Goal: Task Accomplishment & Management: Use online tool/utility

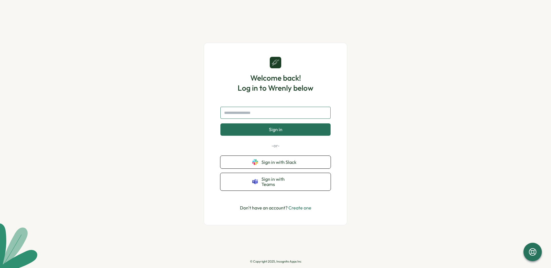
click at [268, 115] on input "text" at bounding box center [275, 113] width 110 height 12
type input "**********"
click at [277, 132] on span "Sign in" at bounding box center [275, 129] width 13 height 5
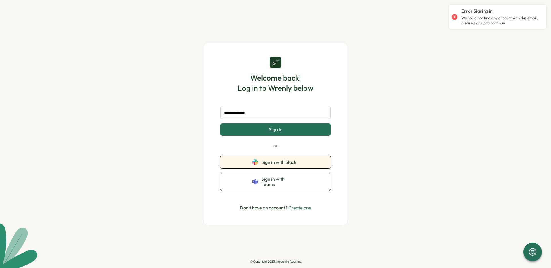
click at [289, 165] on span "Sign in with Slack" at bounding box center [279, 161] width 37 height 5
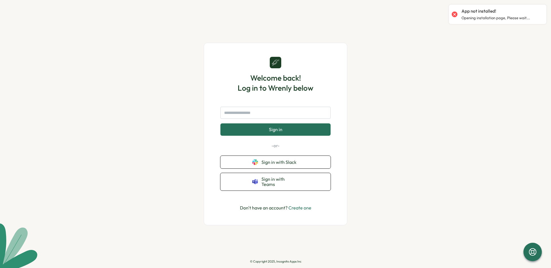
click at [300, 205] on link "Create one" at bounding box center [299, 208] width 23 height 6
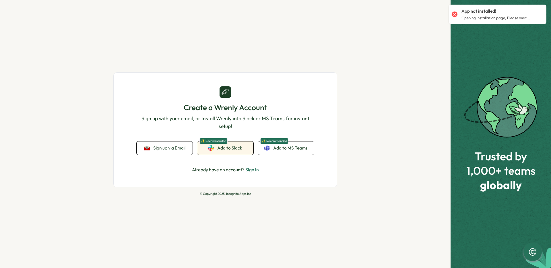
click at [231, 152] on link "✨ Recommended Add to Slack" at bounding box center [225, 147] width 56 height 13
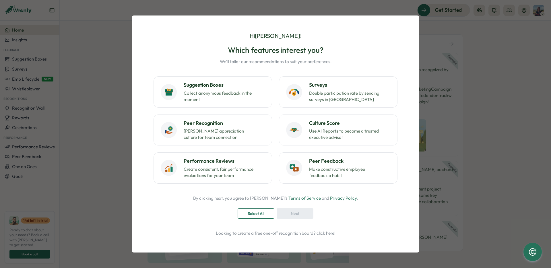
click at [501, 55] on div "Hi [PERSON_NAME] ! Which features interest you? We'll tailor our recommendation…" at bounding box center [275, 134] width 551 height 268
click at [250, 81] on button "Suggestion Boxes Collect anonymous feedback in the moment" at bounding box center [212, 91] width 118 height 31
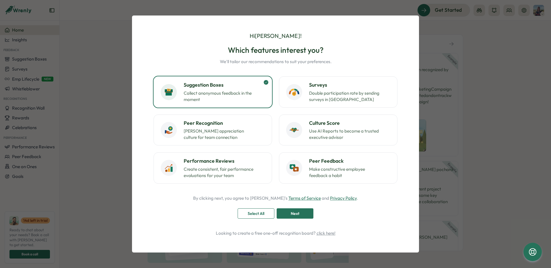
click at [293, 215] on span "Next" at bounding box center [295, 214] width 9 height 10
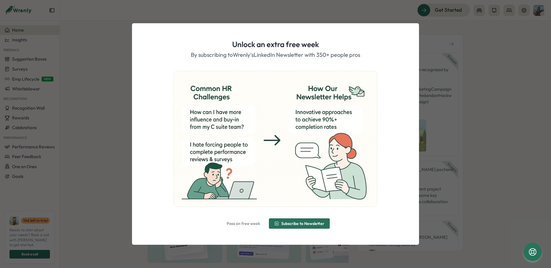
click at [248, 223] on span "Pass on free week" at bounding box center [243, 223] width 33 height 4
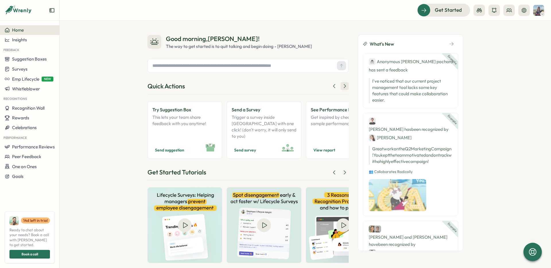
click at [343, 86] on icon at bounding box center [345, 86] width 6 height 6
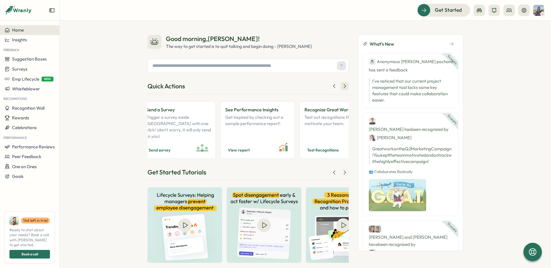
scroll to position [0, 98]
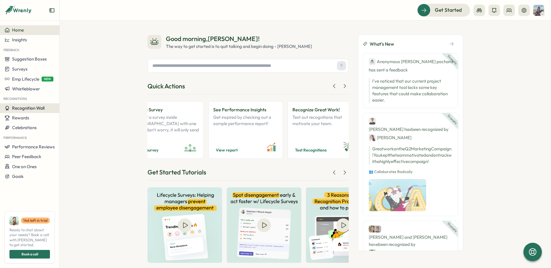
click at [22, 107] on span "Recognition Wall" at bounding box center [28, 107] width 32 height 5
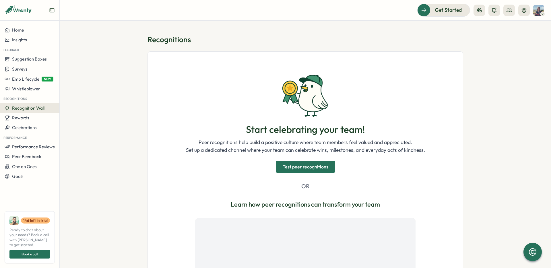
click at [297, 163] on span "Test peer recognitions" at bounding box center [306, 166] width 46 height 11
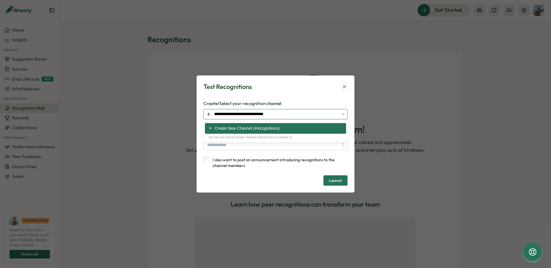
click at [331, 111] on input "**********" at bounding box center [275, 114] width 144 height 10
click at [345, 84] on icon at bounding box center [344, 86] width 6 height 6
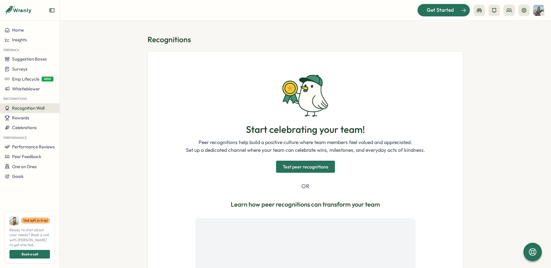
click at [438, 13] on span "Get Started" at bounding box center [440, 9] width 27 height 7
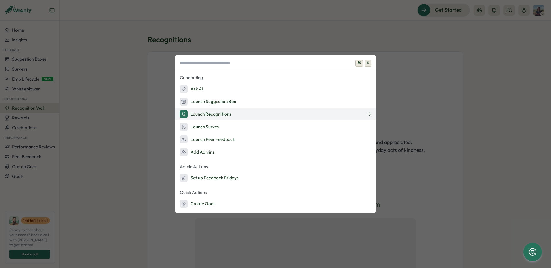
click at [263, 117] on button "Launch Recognitions" at bounding box center [275, 113] width 201 height 11
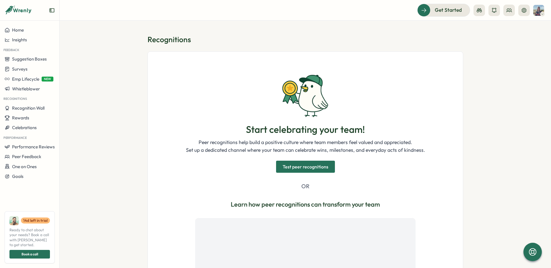
click at [301, 167] on span "Test peer recognitions" at bounding box center [306, 166] width 46 height 11
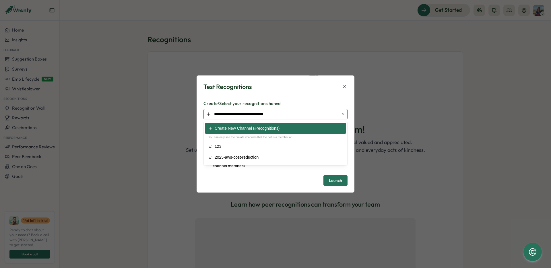
click at [298, 115] on input "**********" at bounding box center [275, 114] width 144 height 10
click at [343, 113] on icon "button" at bounding box center [343, 114] width 4 height 4
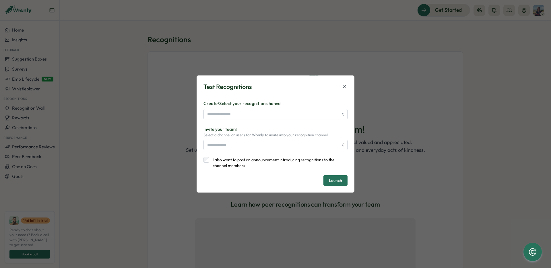
click at [303, 95] on div "Test Recognitions Create/Select your recognition channel Invite your team! Sele…" at bounding box center [275, 133] width 144 height 103
click at [221, 161] on label "I also want to post an announcement introducing recognitions to the channel mem…" at bounding box center [278, 162] width 138 height 11
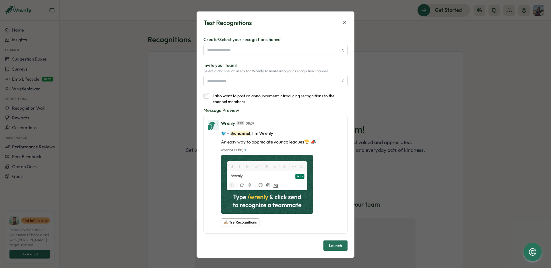
click at [341, 24] on icon at bounding box center [344, 23] width 6 height 6
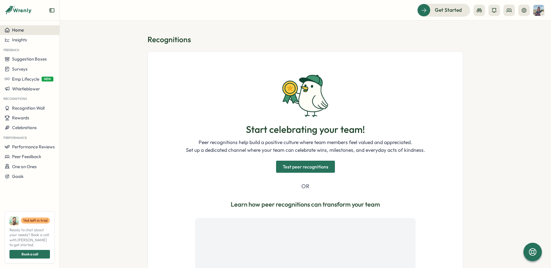
click at [31, 29] on div "Home" at bounding box center [30, 30] width 50 height 5
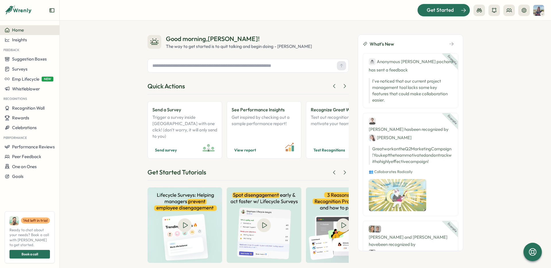
click at [435, 9] on span "Get Started" at bounding box center [440, 9] width 27 height 7
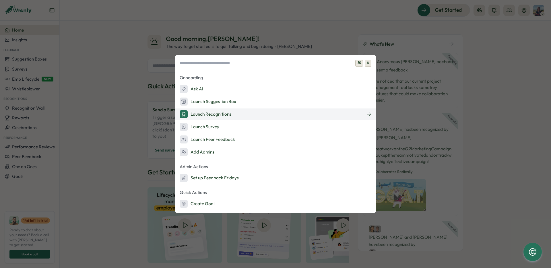
click at [221, 112] on div "Launch Recognitions" at bounding box center [206, 114] width 52 height 8
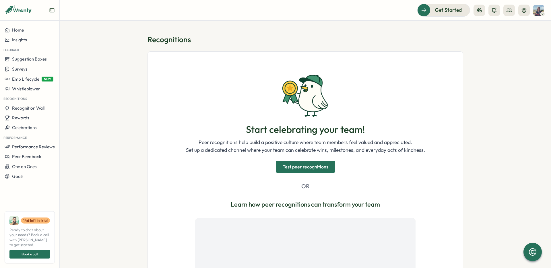
click at [301, 165] on span "Test peer recognitions" at bounding box center [306, 166] width 46 height 11
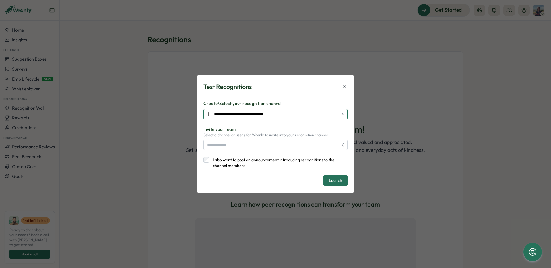
click at [291, 113] on input "**********" at bounding box center [275, 114] width 144 height 10
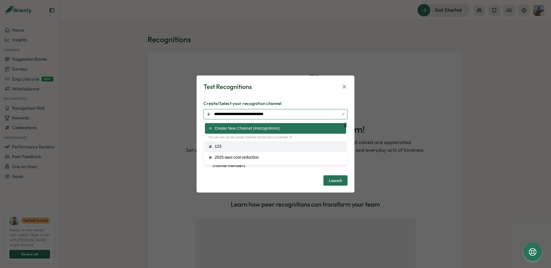
type input "***"
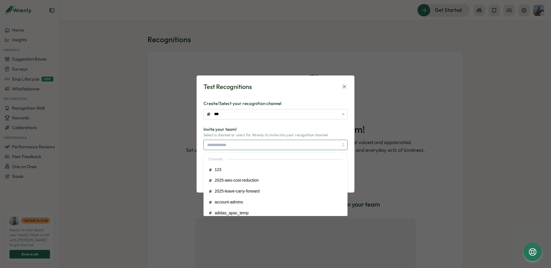
click at [257, 147] on input "search" at bounding box center [272, 145] width 131 height 10
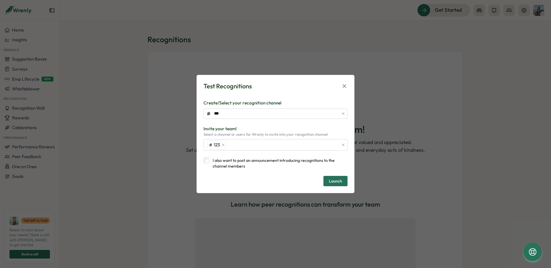
click at [298, 127] on p "Invite your team!" at bounding box center [275, 129] width 144 height 6
click at [344, 114] on icon "button" at bounding box center [343, 114] width 4 height 4
click at [315, 99] on div "Test Recognitions Create/Select your recognition channel Invite your team! Sele…" at bounding box center [275, 134] width 144 height 104
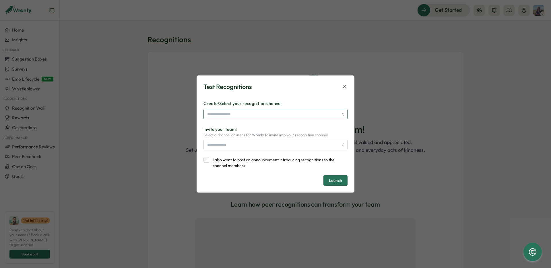
click at [232, 114] on input "search" at bounding box center [275, 114] width 144 height 10
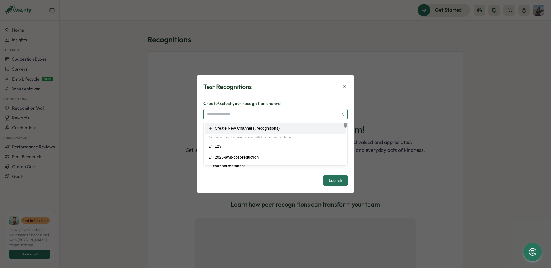
type input "**********"
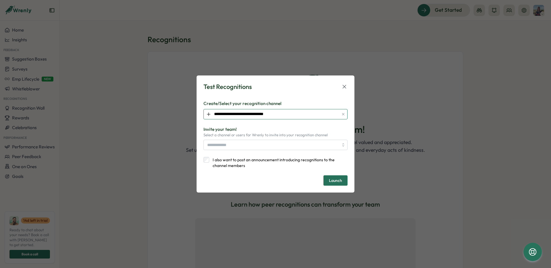
click at [249, 114] on input "**********" at bounding box center [275, 114] width 144 height 10
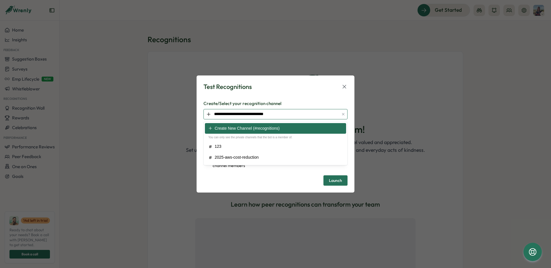
click at [343, 114] on icon "button" at bounding box center [343, 114] width 4 height 4
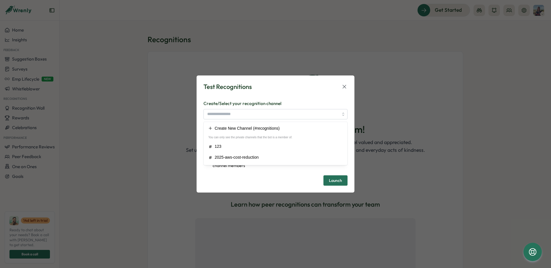
click at [336, 180] on span "Launch" at bounding box center [335, 180] width 13 height 4
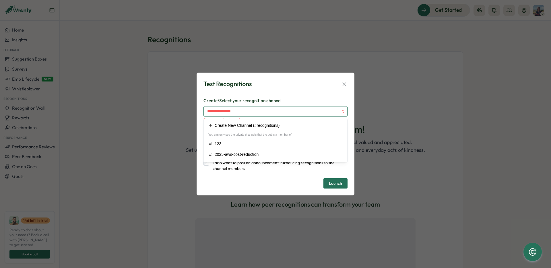
click at [282, 110] on input "search" at bounding box center [275, 111] width 144 height 10
click at [293, 125] on span "🚨 Can't find a channel?" at bounding box center [276, 125] width 44 height 6
type input "********"
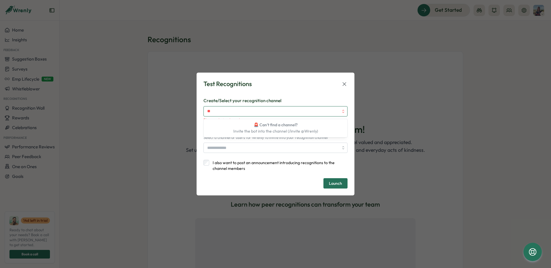
type input "*"
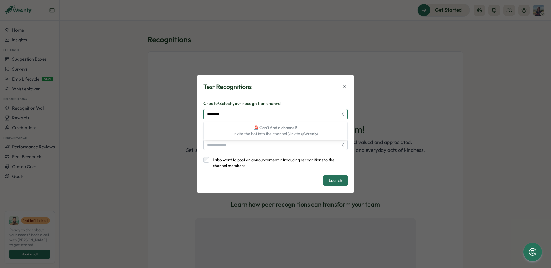
type input "********"
click at [347, 84] on div "Test Recognitions Create/Select your recognition channel Invite your team! Sele…" at bounding box center [275, 133] width 158 height 117
click at [343, 86] on icon at bounding box center [344, 86] width 6 height 6
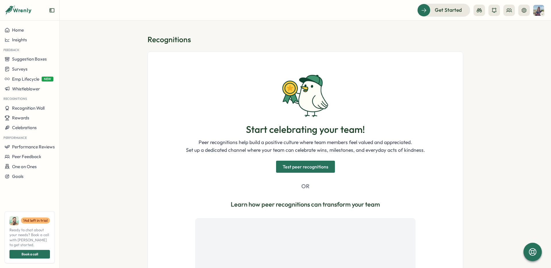
click at [293, 167] on span "Test peer recognitions" at bounding box center [306, 166] width 46 height 11
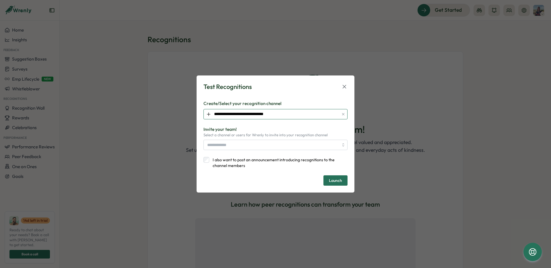
click at [251, 111] on input "**********" at bounding box center [275, 114] width 144 height 10
type input "********"
click at [335, 177] on span "Launch" at bounding box center [335, 181] width 13 height 10
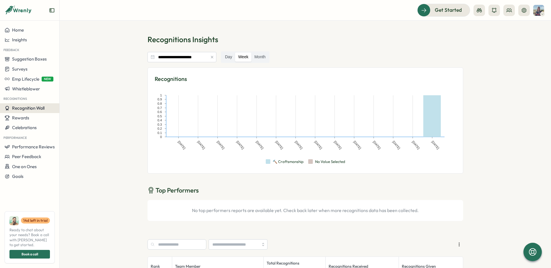
click at [34, 110] on span "Recognition Wall" at bounding box center [28, 107] width 32 height 5
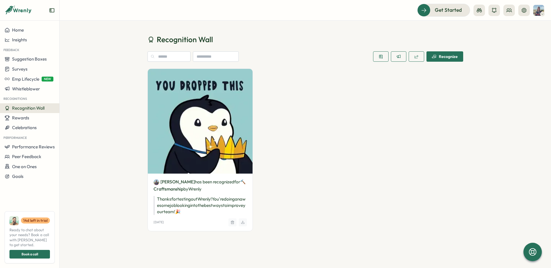
click at [233, 223] on icon "button" at bounding box center [232, 222] width 3 height 3
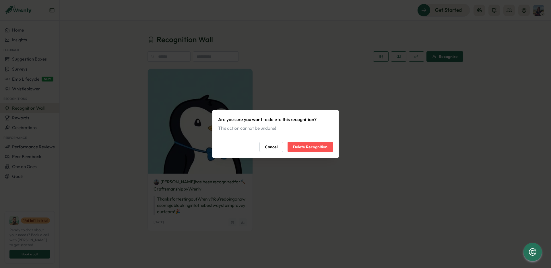
click at [308, 146] on span "Delete Recognition" at bounding box center [310, 147] width 34 height 10
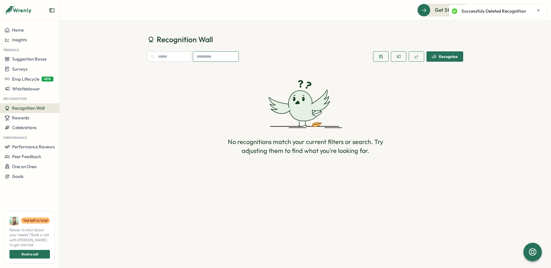
click at [217, 55] on input at bounding box center [216, 56] width 46 height 10
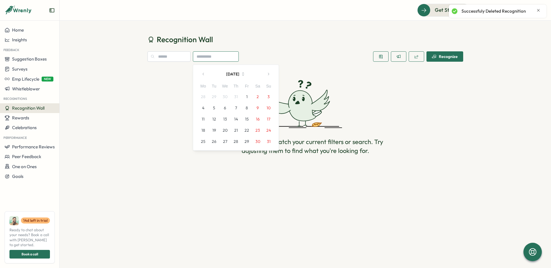
click at [217, 55] on input at bounding box center [216, 56] width 46 height 10
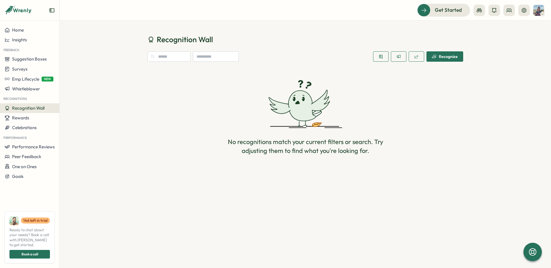
click at [445, 59] on span "Recognize" at bounding box center [445, 57] width 26 height 10
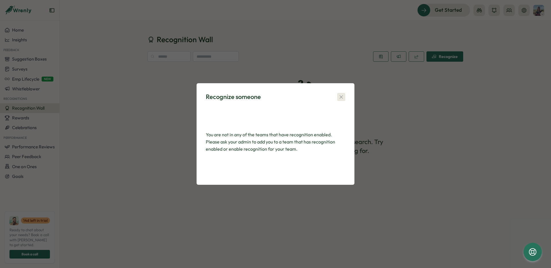
click at [342, 99] on icon "button" at bounding box center [341, 97] width 6 height 6
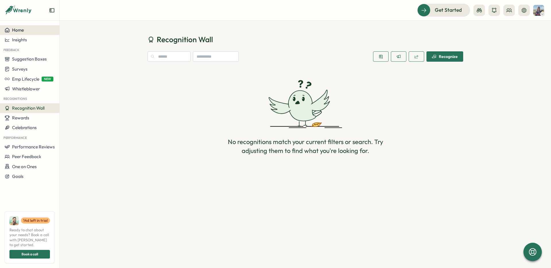
click at [27, 33] on button "Home" at bounding box center [29, 30] width 59 height 10
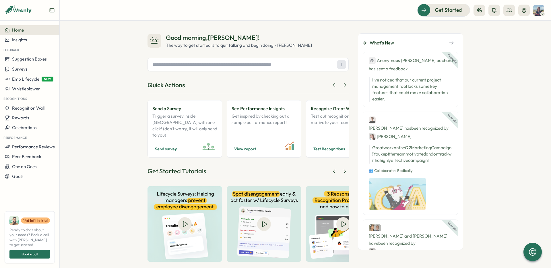
scroll to position [2, 0]
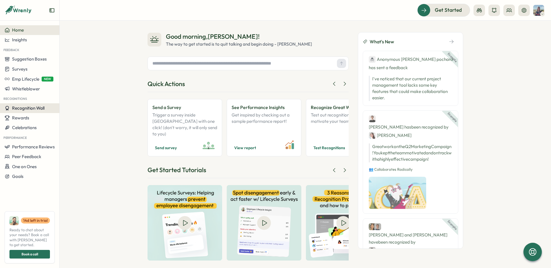
click at [41, 106] on span "Recognition Wall" at bounding box center [28, 107] width 32 height 5
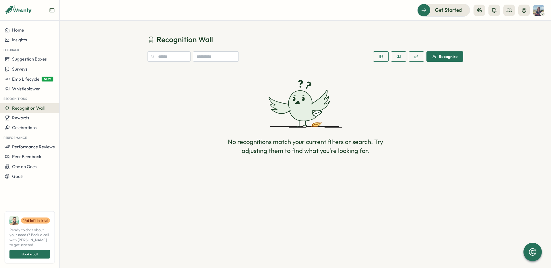
click at [448, 57] on div "Recognize" at bounding box center [445, 56] width 26 height 5
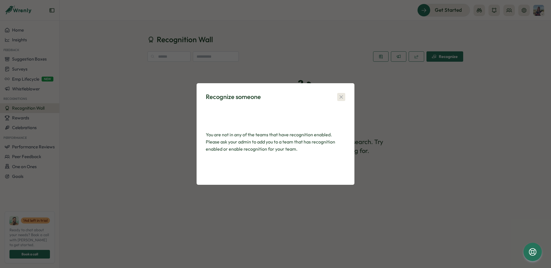
click at [339, 94] on icon "button" at bounding box center [341, 97] width 6 height 6
